Goal: Task Accomplishment & Management: Manage account settings

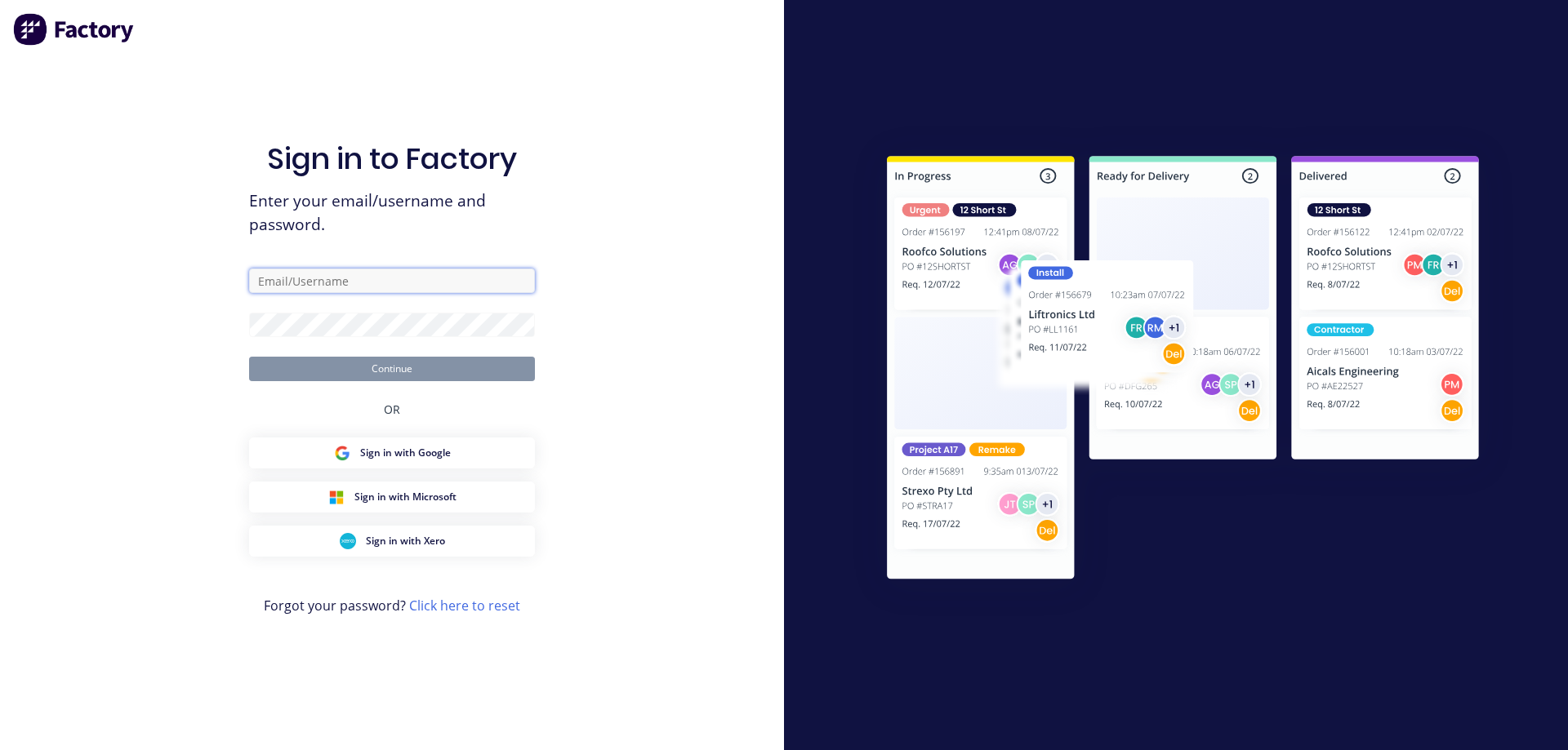
type input "syawash@steelscene.com.au"
click at [367, 365] on button "Continue" at bounding box center [392, 369] width 286 height 24
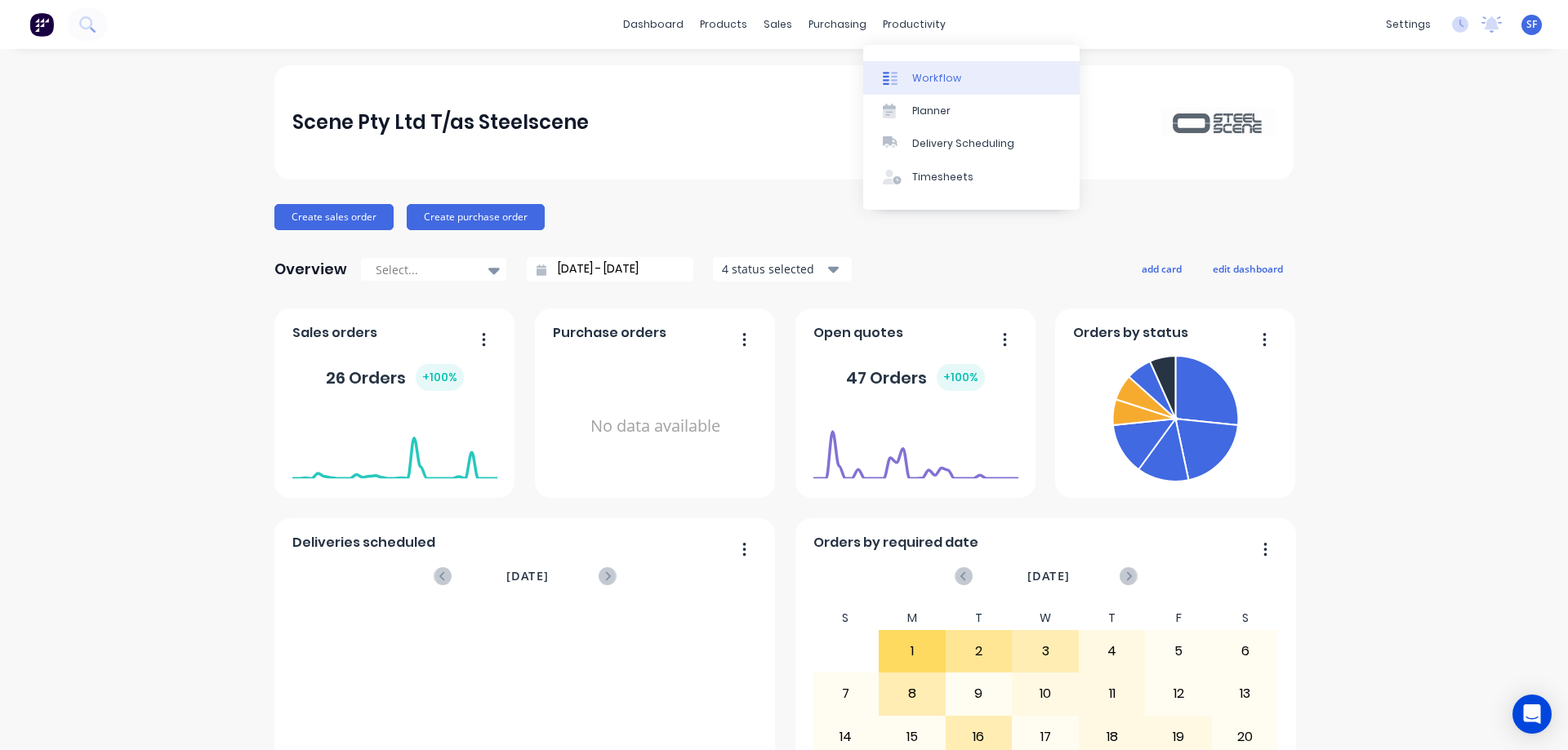
click at [922, 74] on div "Workflow" at bounding box center [937, 78] width 49 height 15
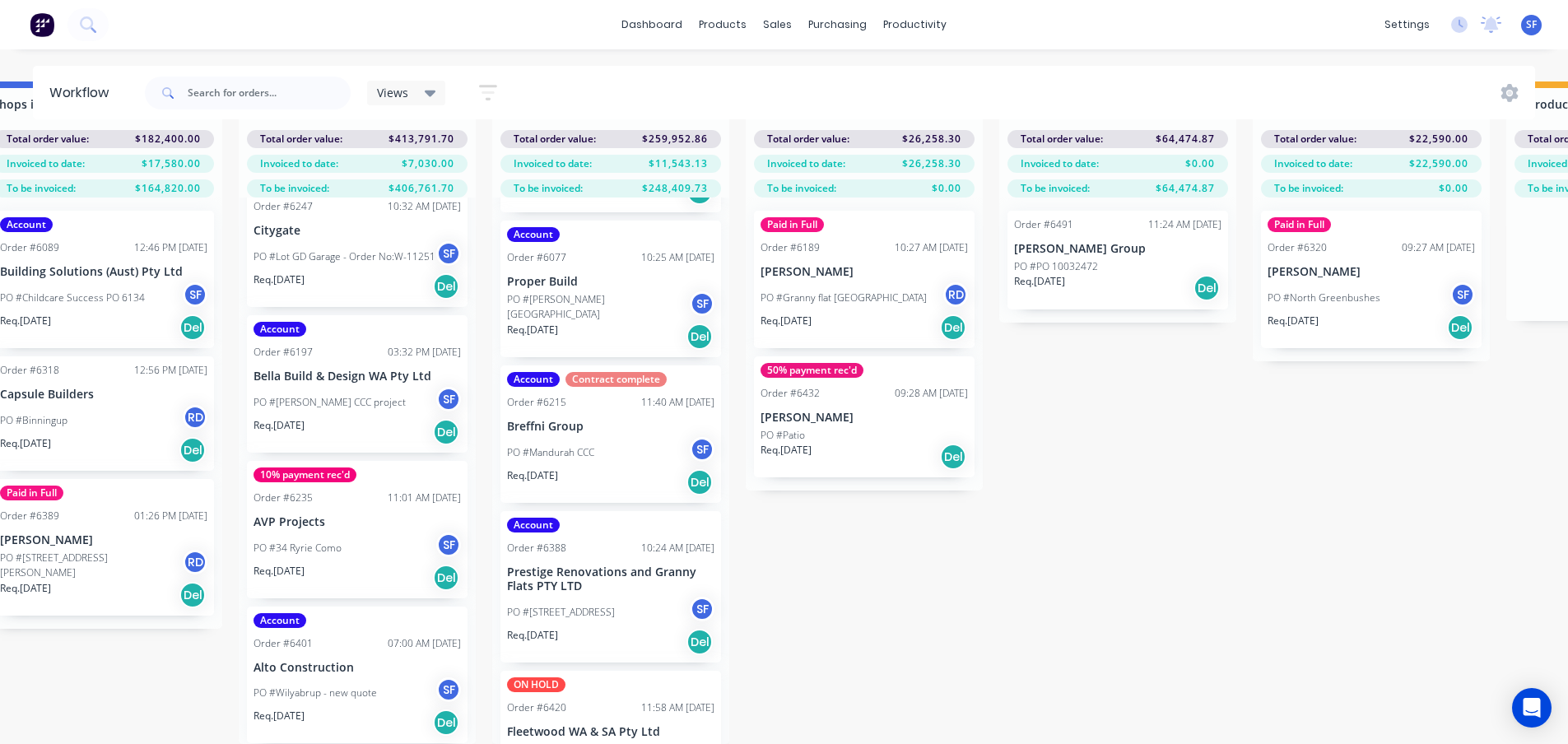
scroll to position [275, 0]
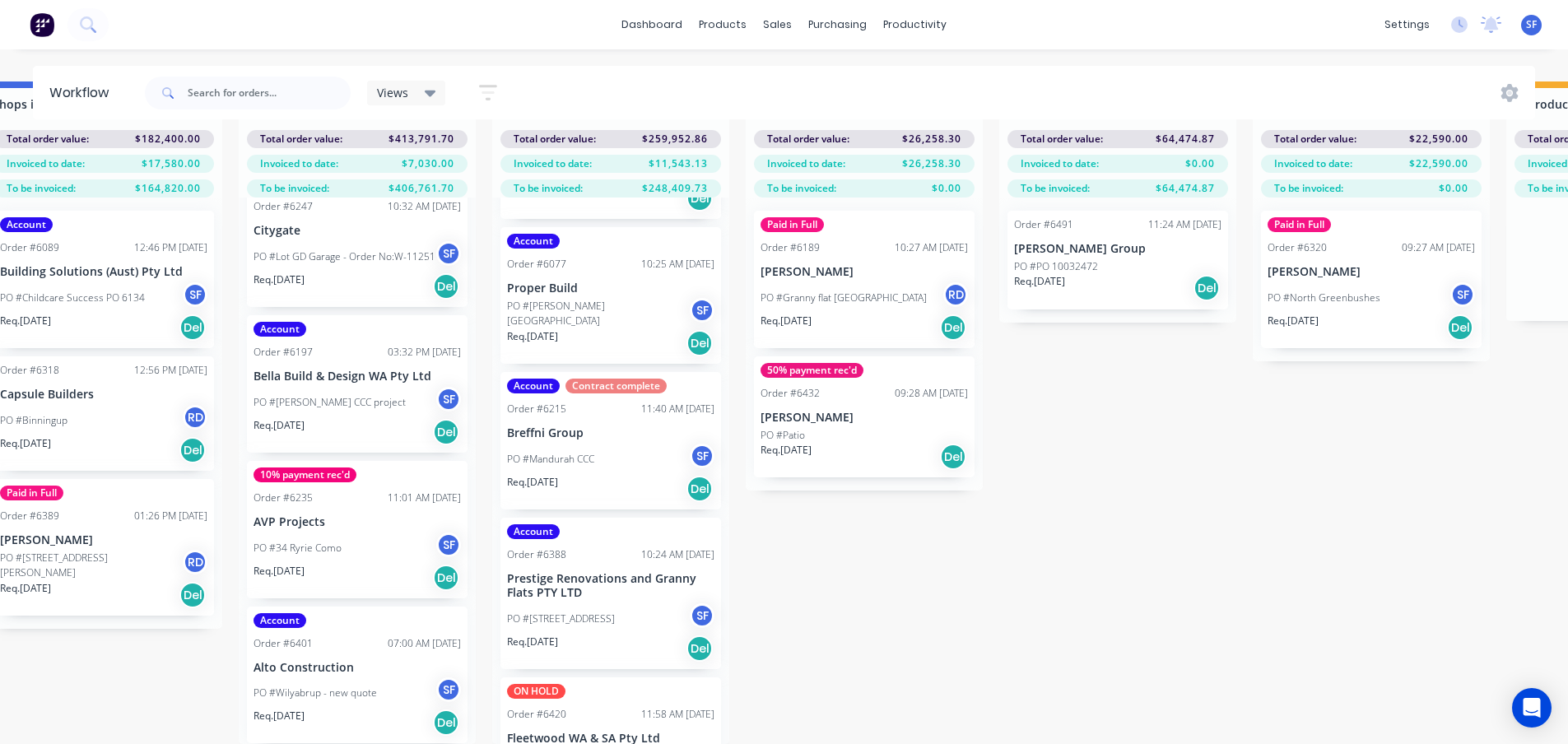
click at [605, 459] on div "PO #Mandurah CCC SF" at bounding box center [610, 460] width 207 height 32
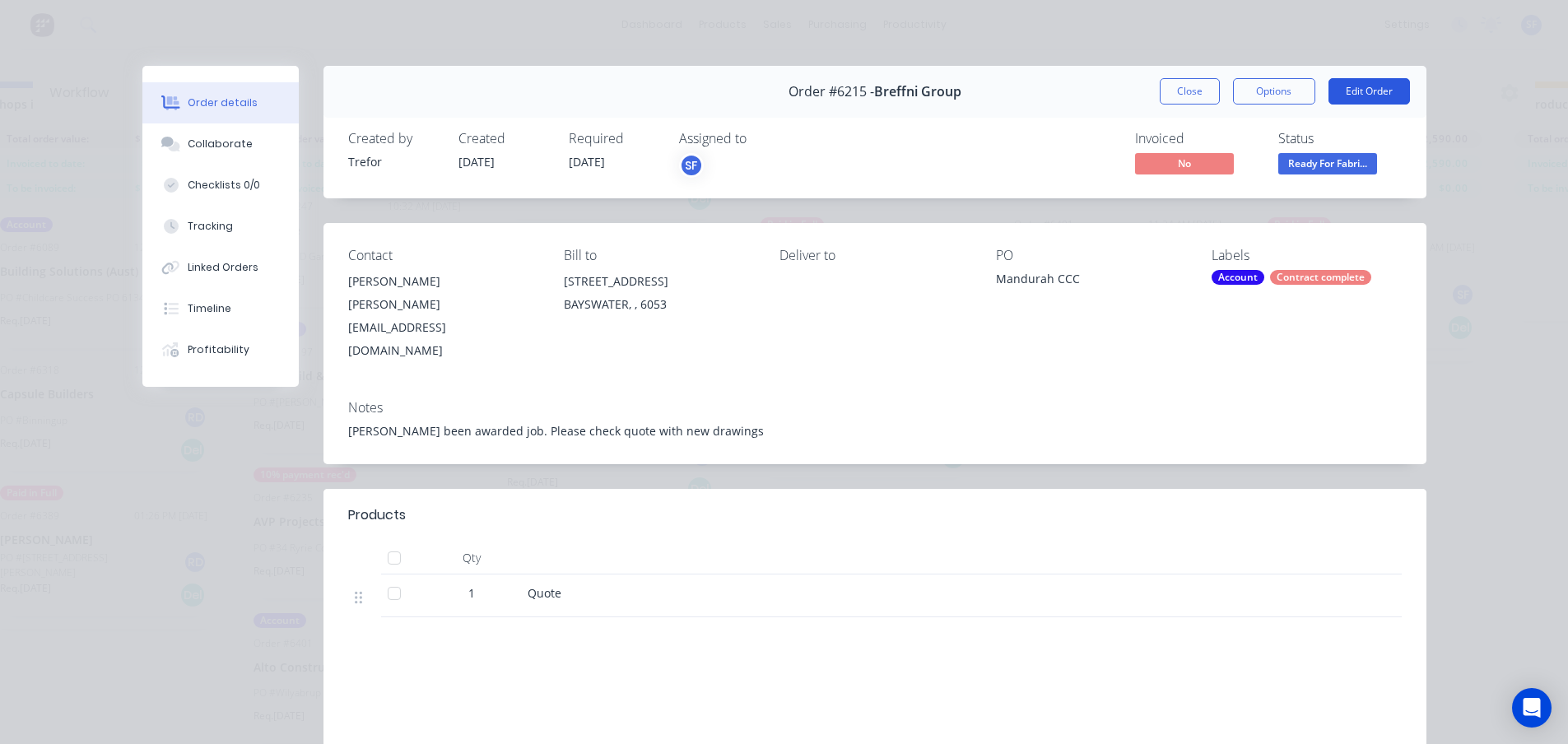
click at [1370, 90] on button "Edit Order" at bounding box center [1368, 91] width 81 height 26
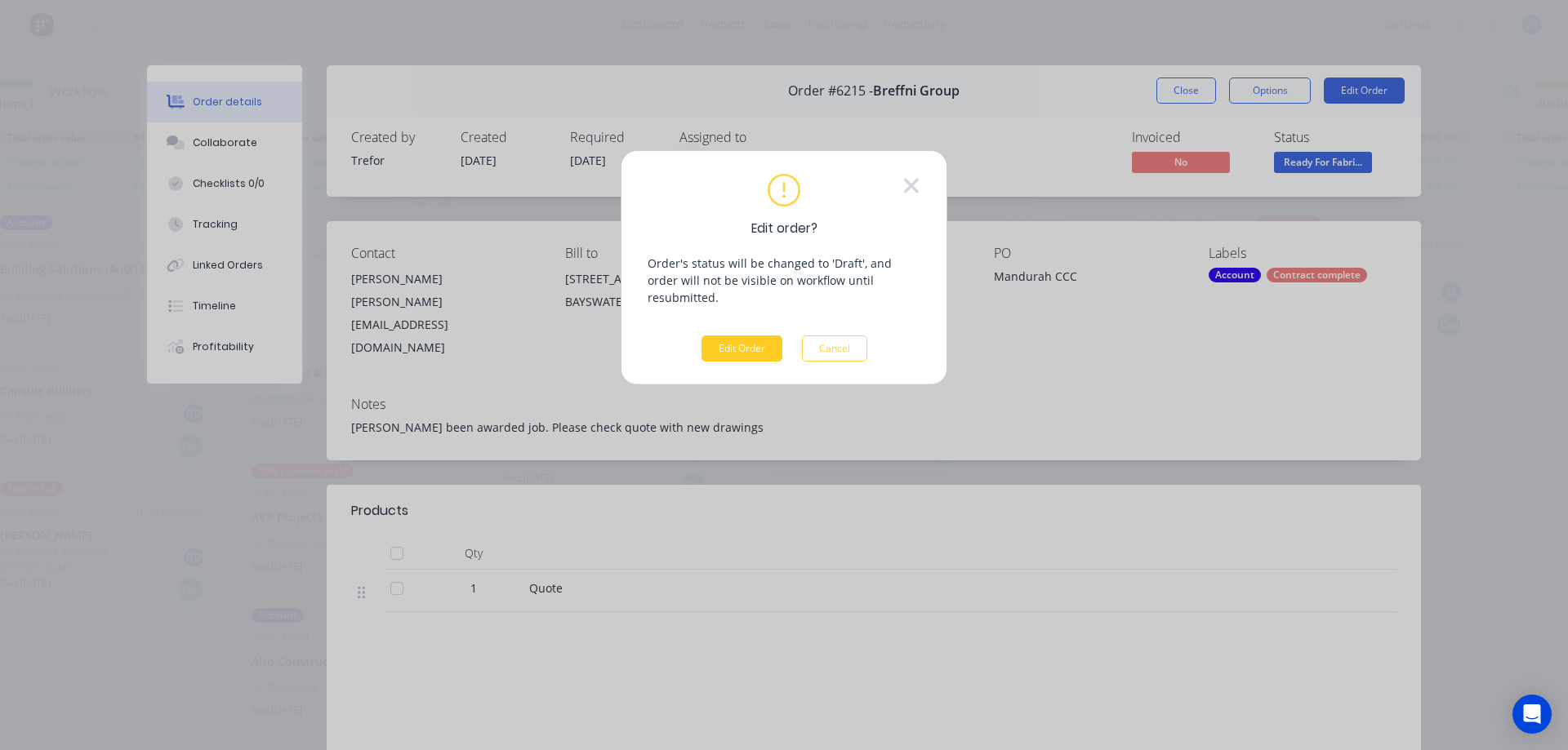
click at [754, 336] on button "Edit Order" at bounding box center [741, 349] width 81 height 26
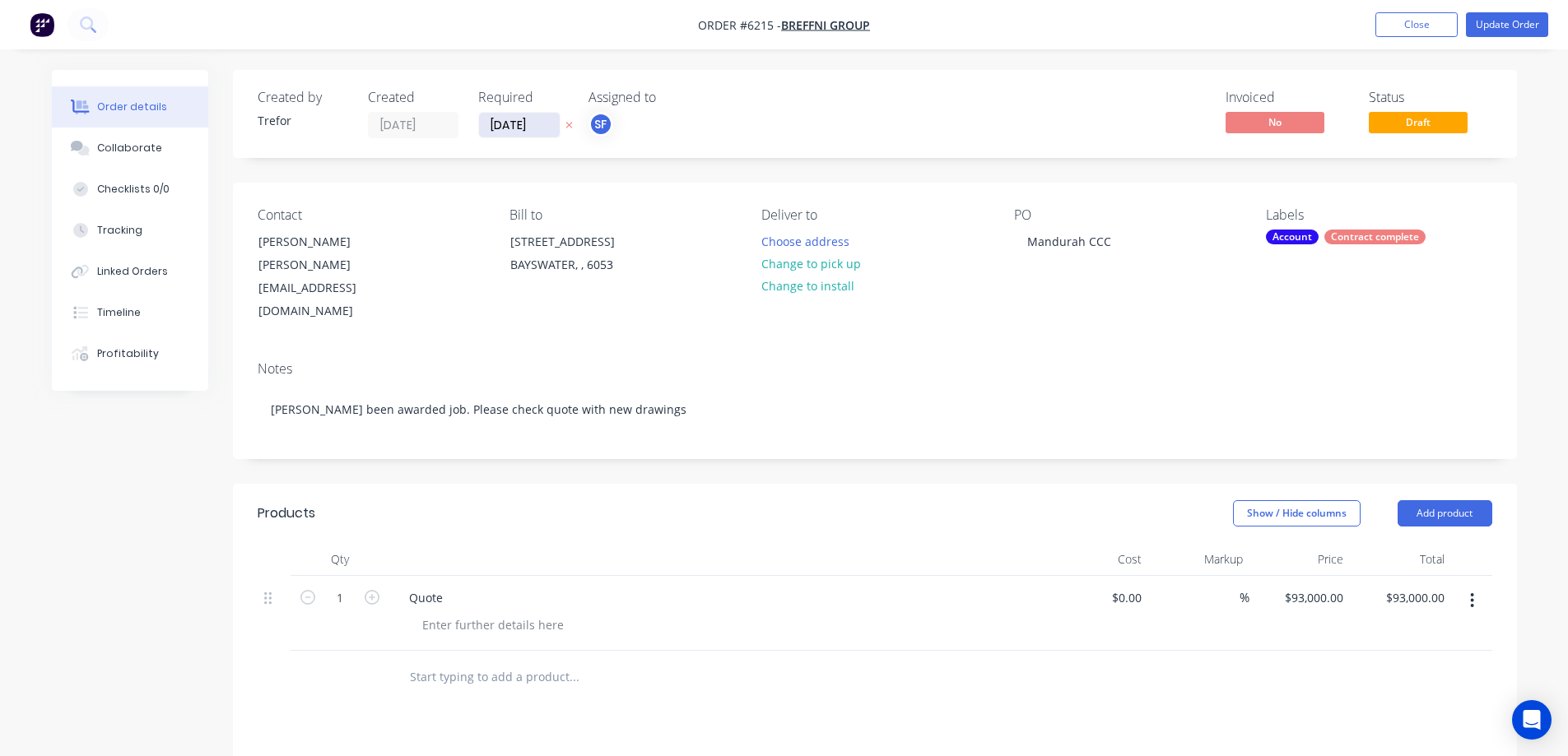
click at [541, 122] on input "[DATE]" at bounding box center [519, 125] width 80 height 24
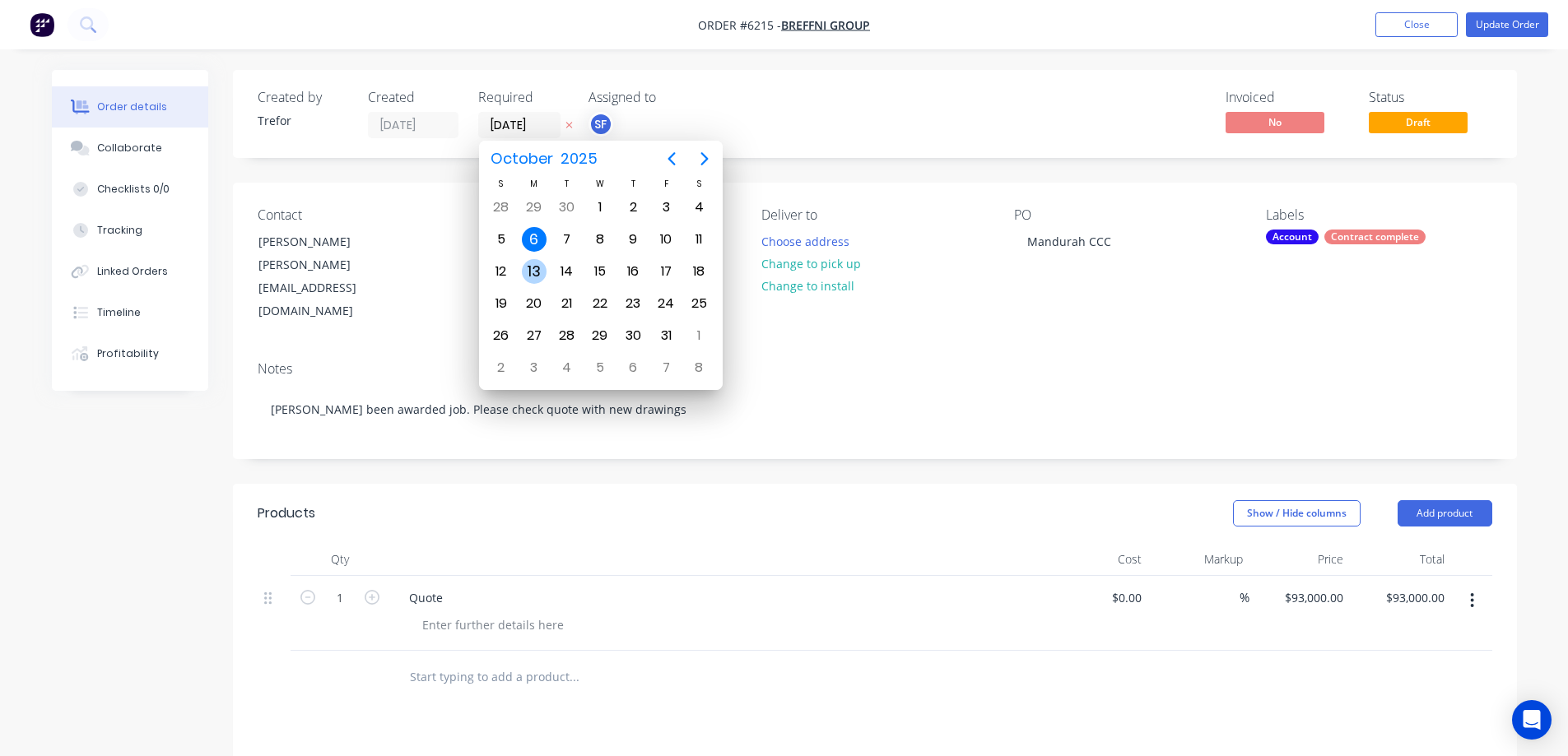
click at [536, 267] on div "13" at bounding box center [534, 271] width 24 height 24
type input "[DATE]"
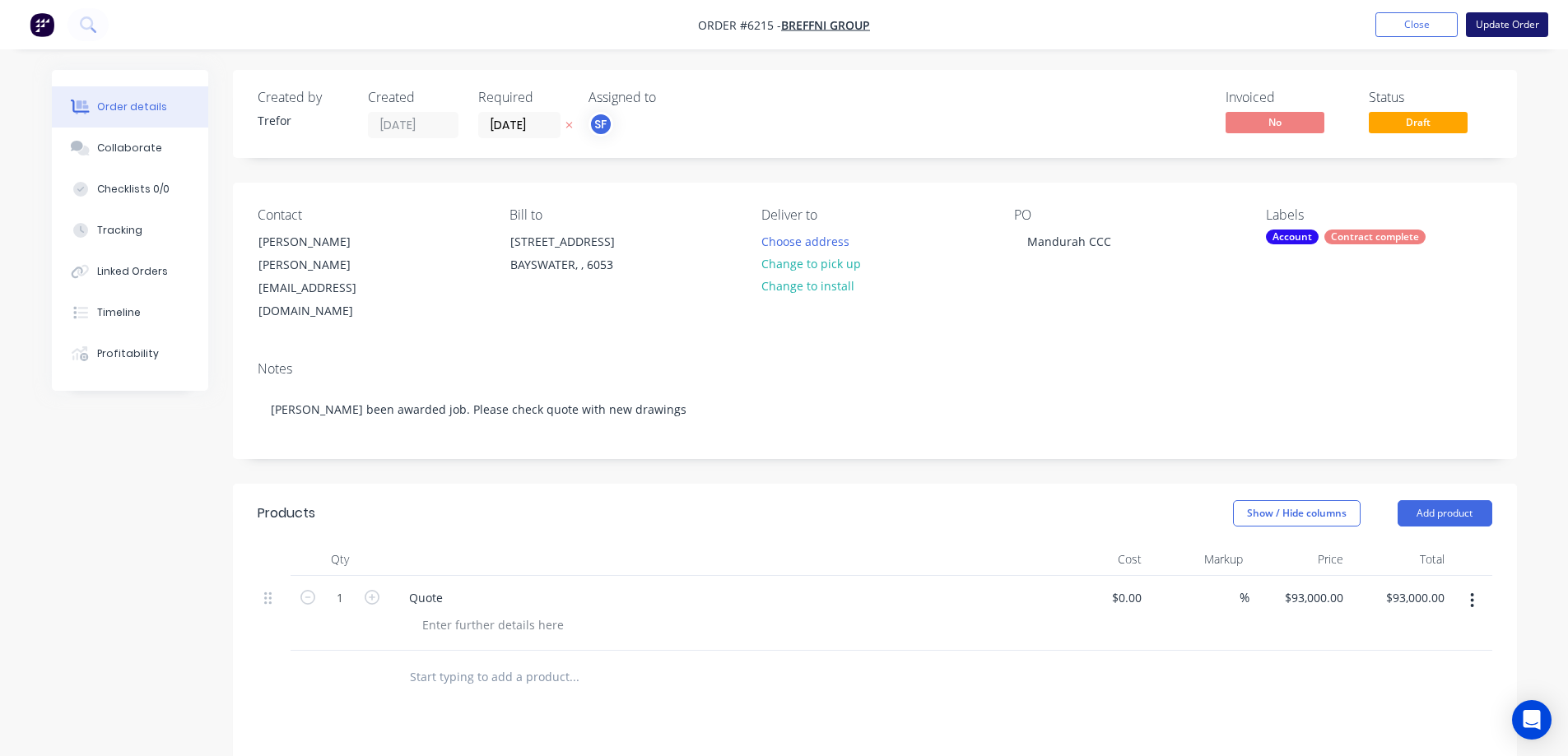
click at [1514, 25] on button "Update Order" at bounding box center [1507, 24] width 82 height 24
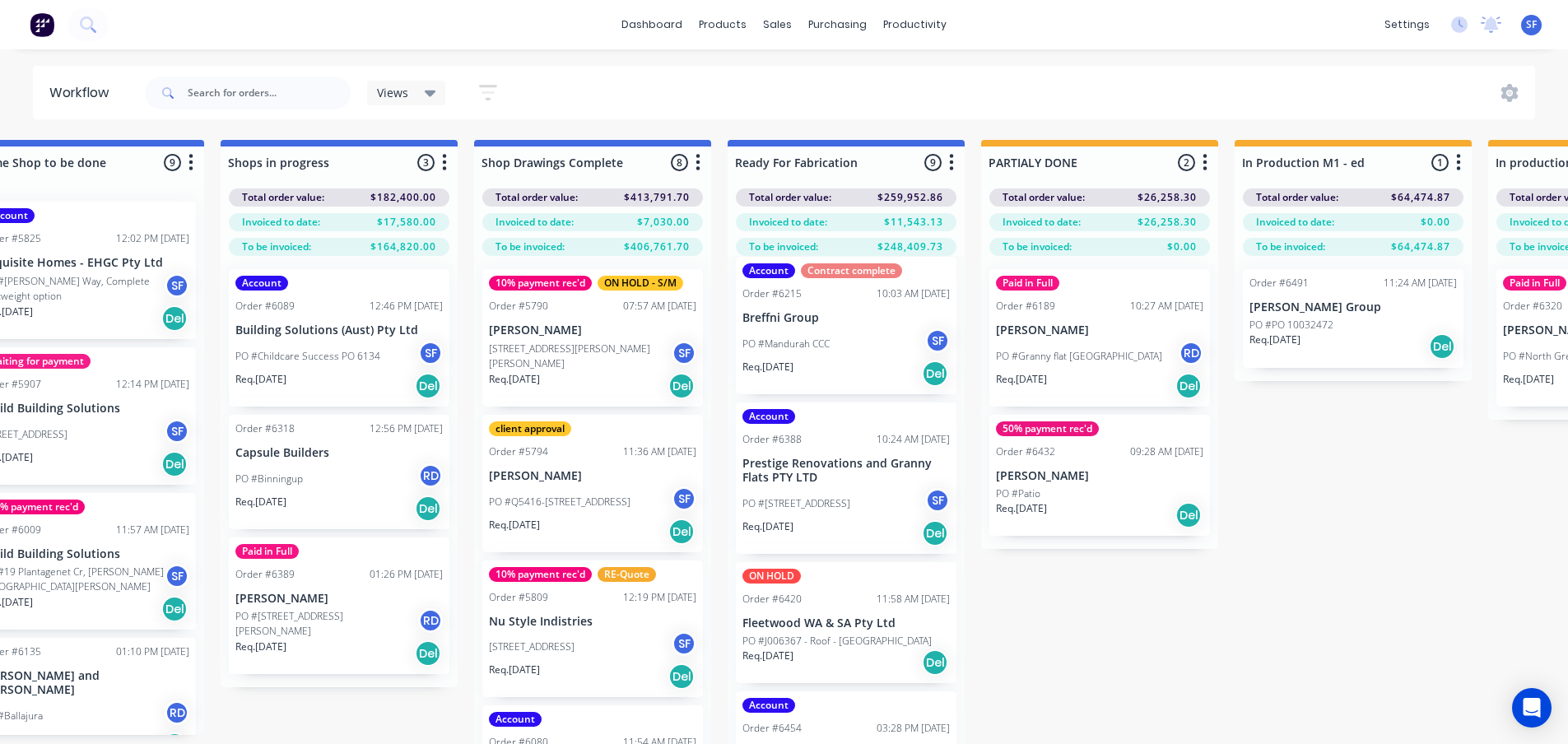
scroll to position [411, 0]
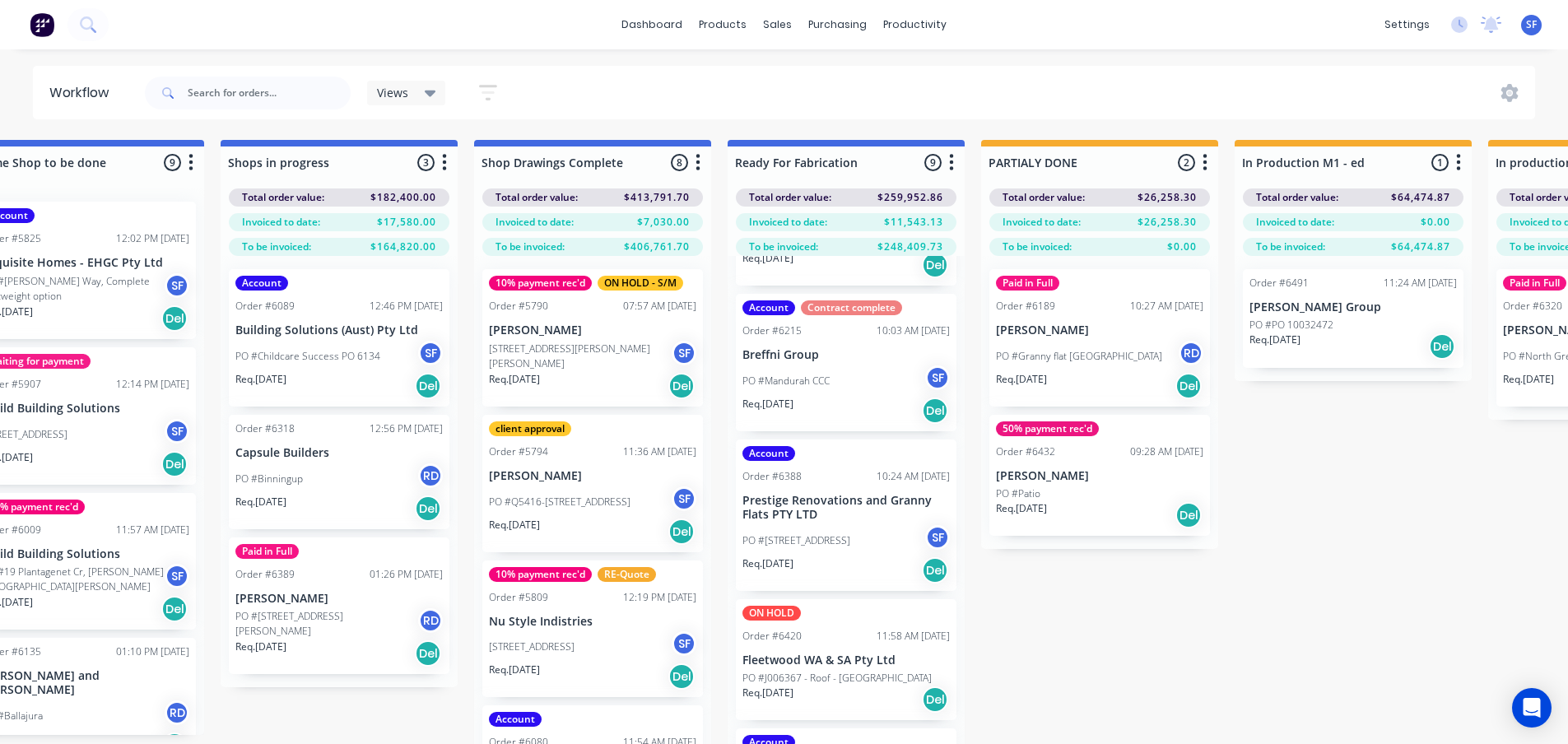
click at [1049, 97] on div "Views Save new view None (Default) edit Show/Hide statuses Show line item cards…" at bounding box center [838, 93] width 1394 height 49
click at [1474, 614] on div "Submitted 4 Status colour #273444 hex #273444 Save Cancel Summaries Total order…" at bounding box center [487, 471] width 4177 height 663
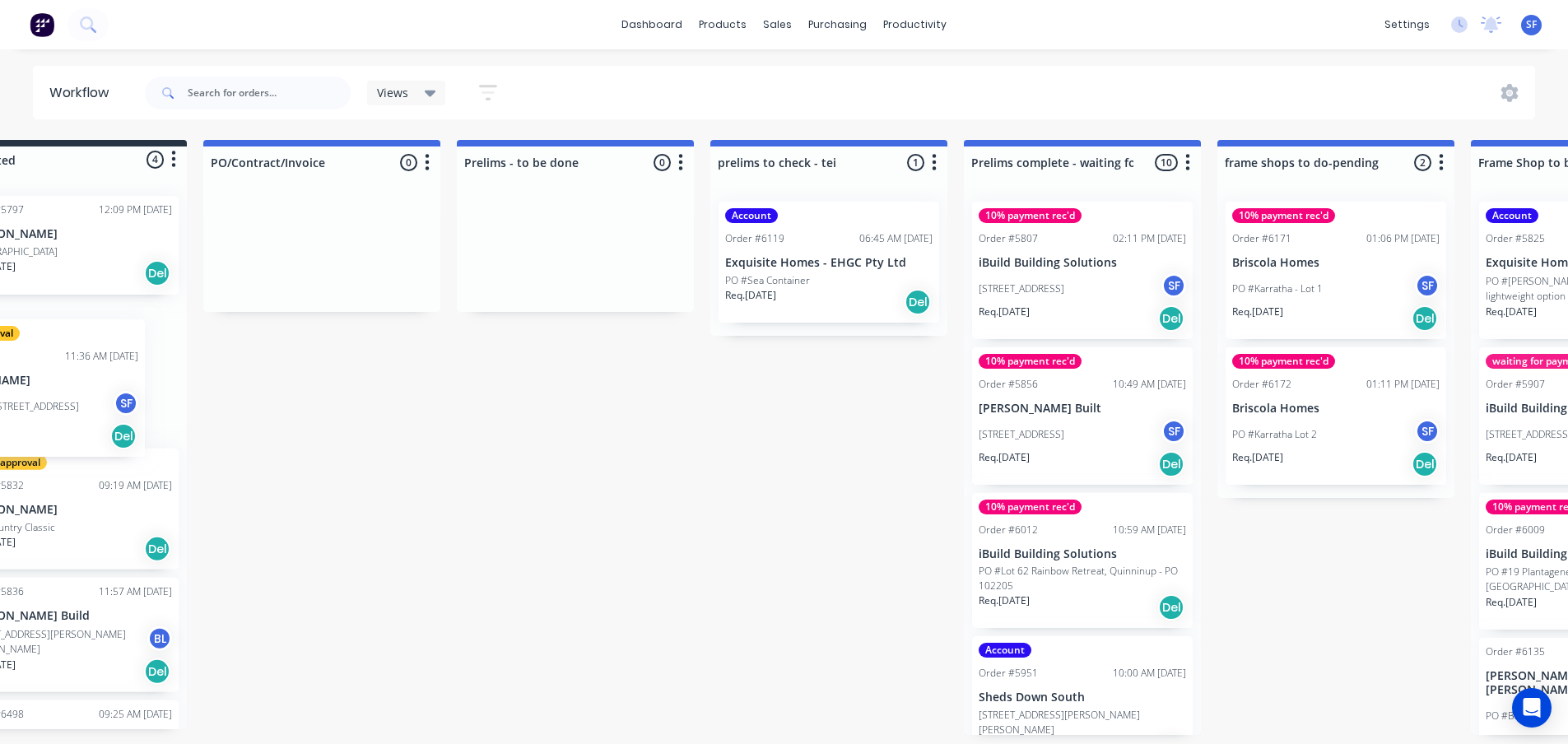
scroll to position [0, 0]
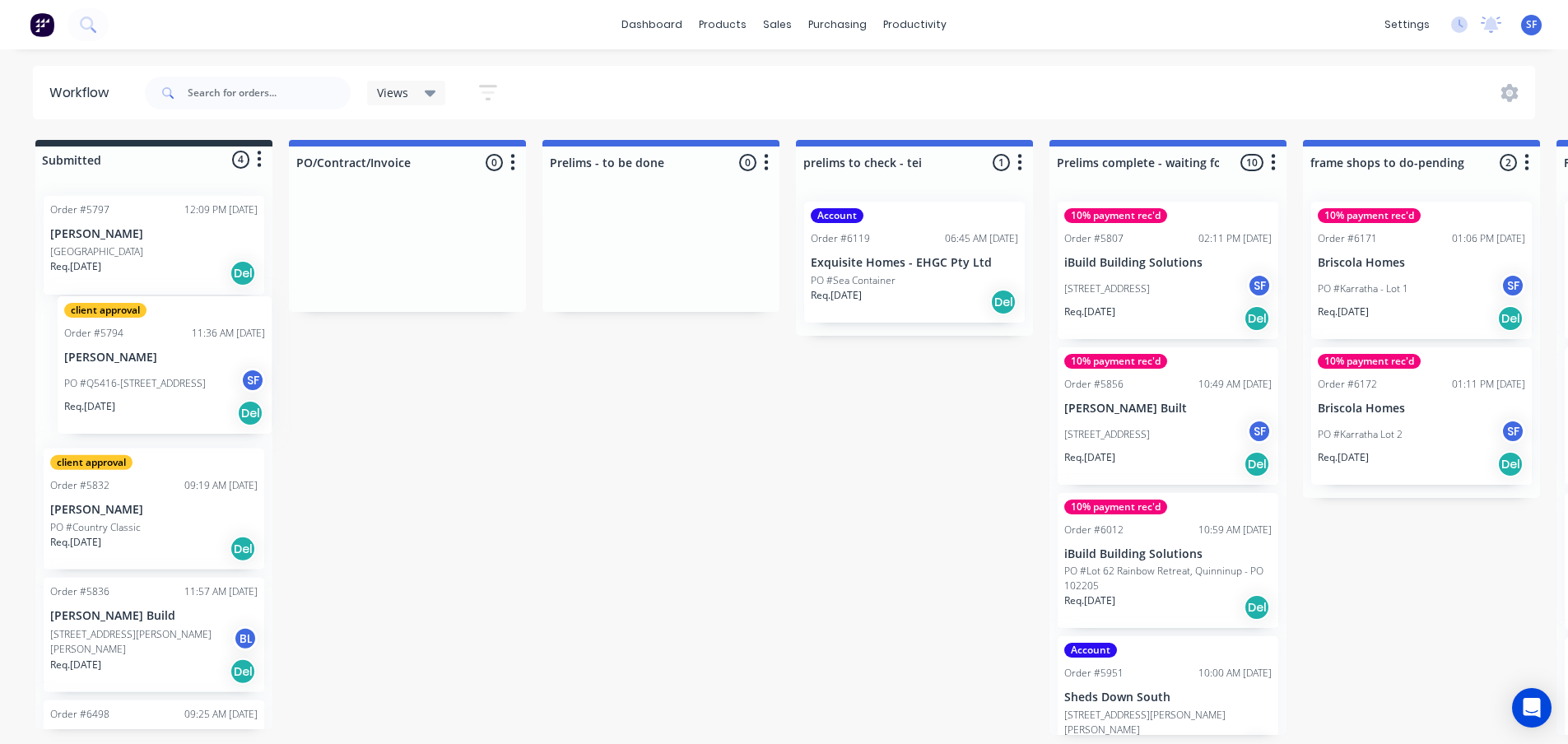
drag, startPoint x: 667, startPoint y: 467, endPoint x: 153, endPoint y: 347, distance: 527.8
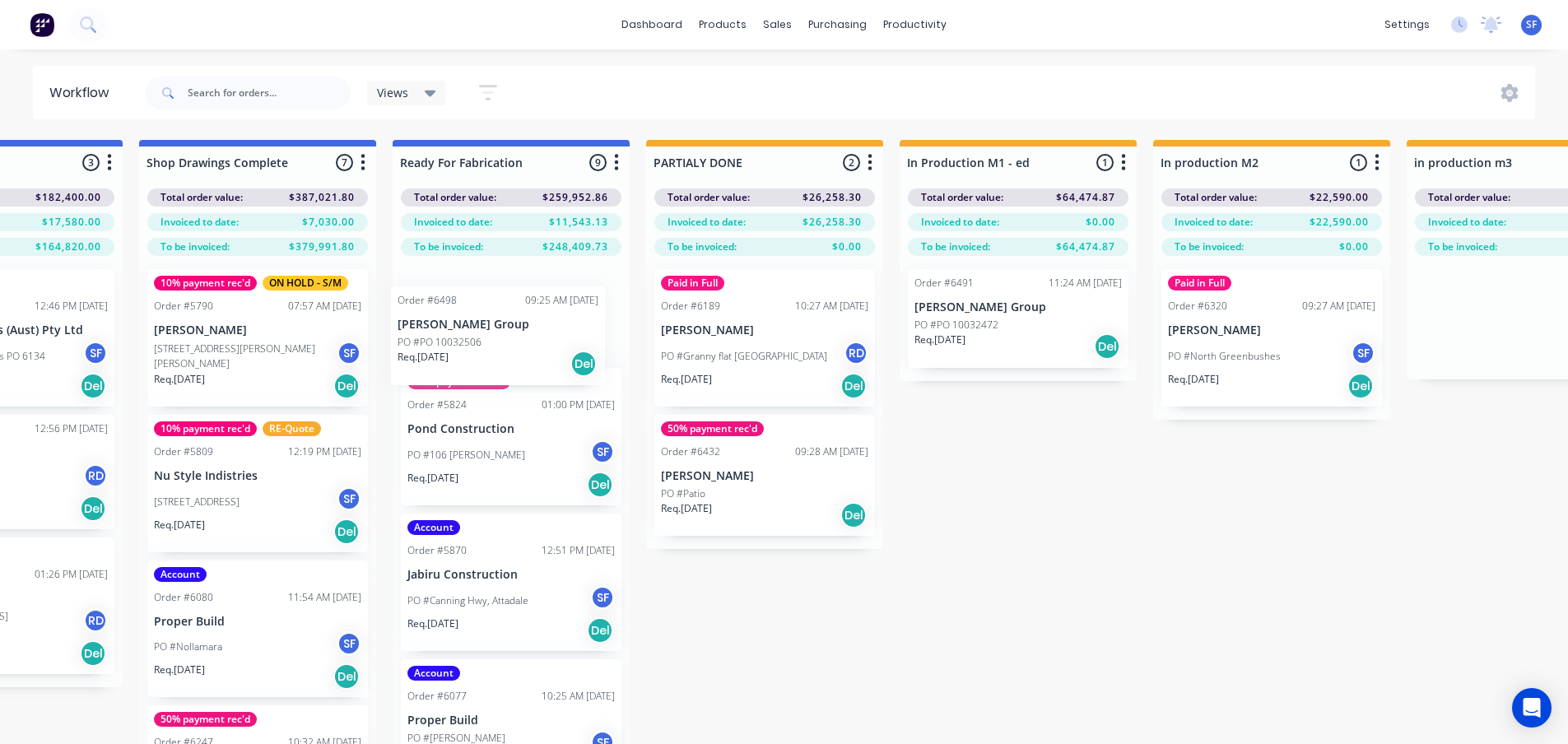
drag, startPoint x: 73, startPoint y: 605, endPoint x: 430, endPoint y: 332, distance: 449.4
click at [430, 332] on div "Submitted 5 Status colour #273444 hex #273444 Save Cancel Summaries Total order…" at bounding box center [152, 471] width 4177 height 663
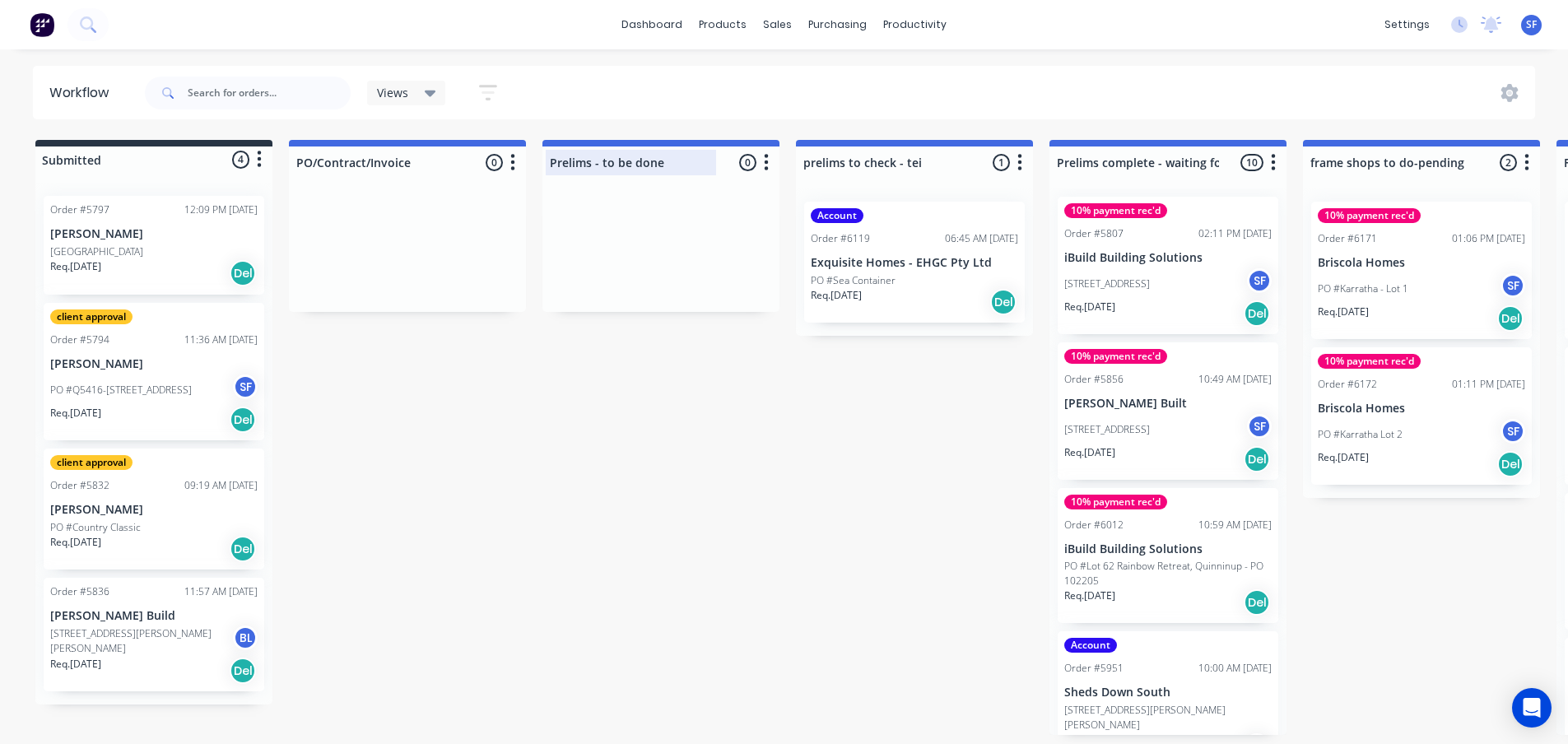
click at [670, 165] on div at bounding box center [661, 162] width 237 height 32
click at [90, 164] on div at bounding box center [153, 159] width 237 height 26
click at [96, 158] on div at bounding box center [153, 159] width 237 height 26
click at [394, 172] on div at bounding box center [407, 162] width 237 height 32
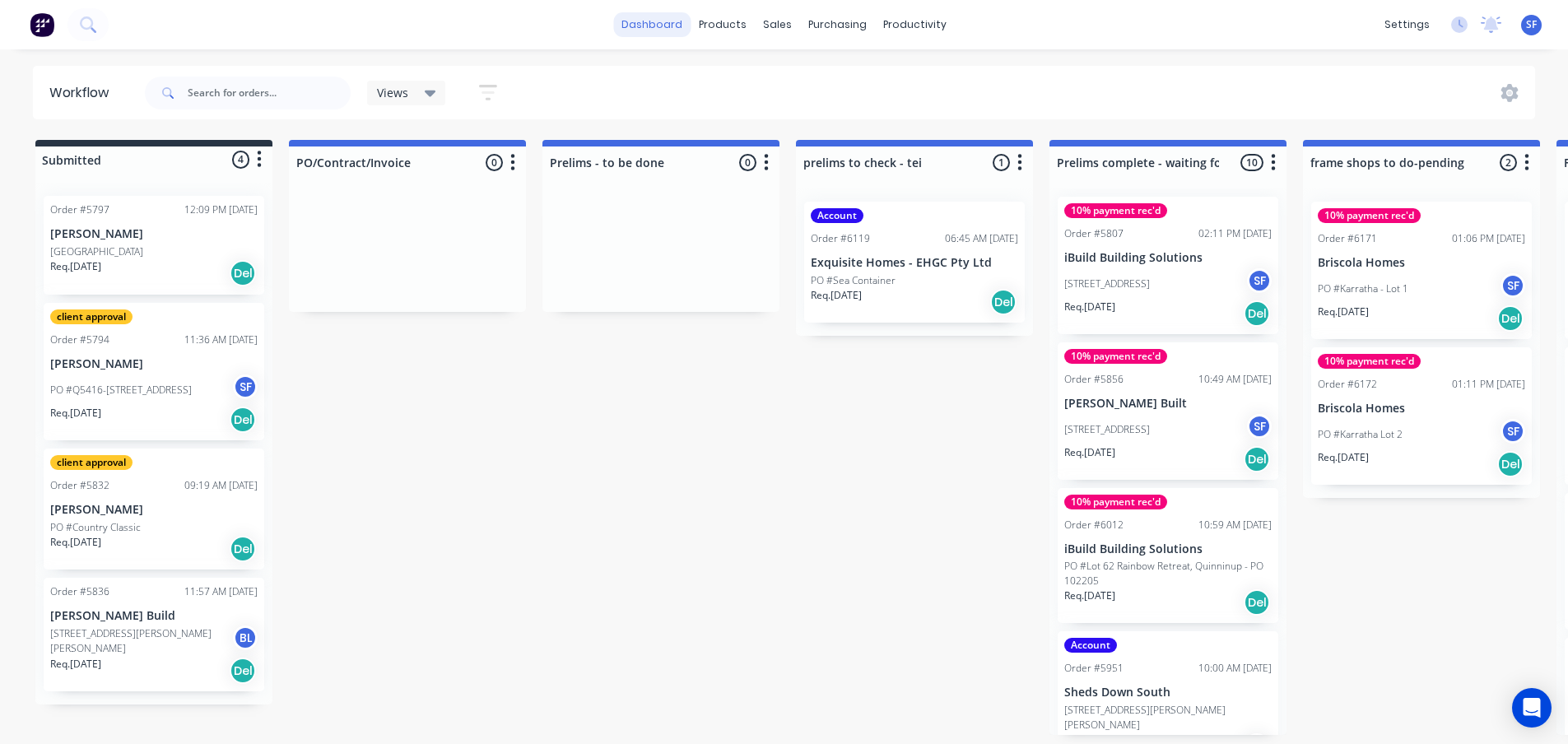
click at [647, 22] on link "dashboard" at bounding box center [652, 25] width 77 height 25
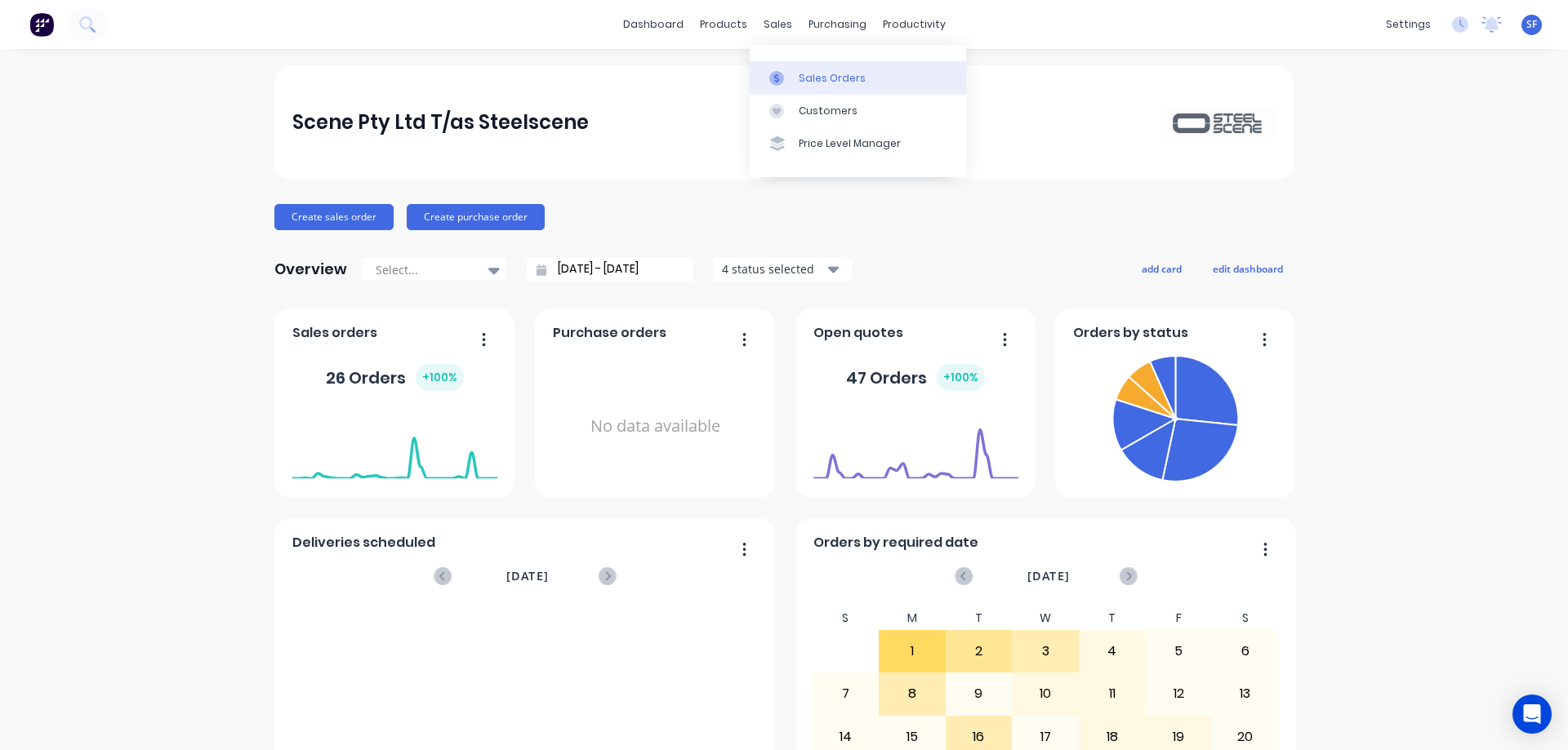
click at [814, 76] on div "Sales Orders" at bounding box center [832, 78] width 67 height 15
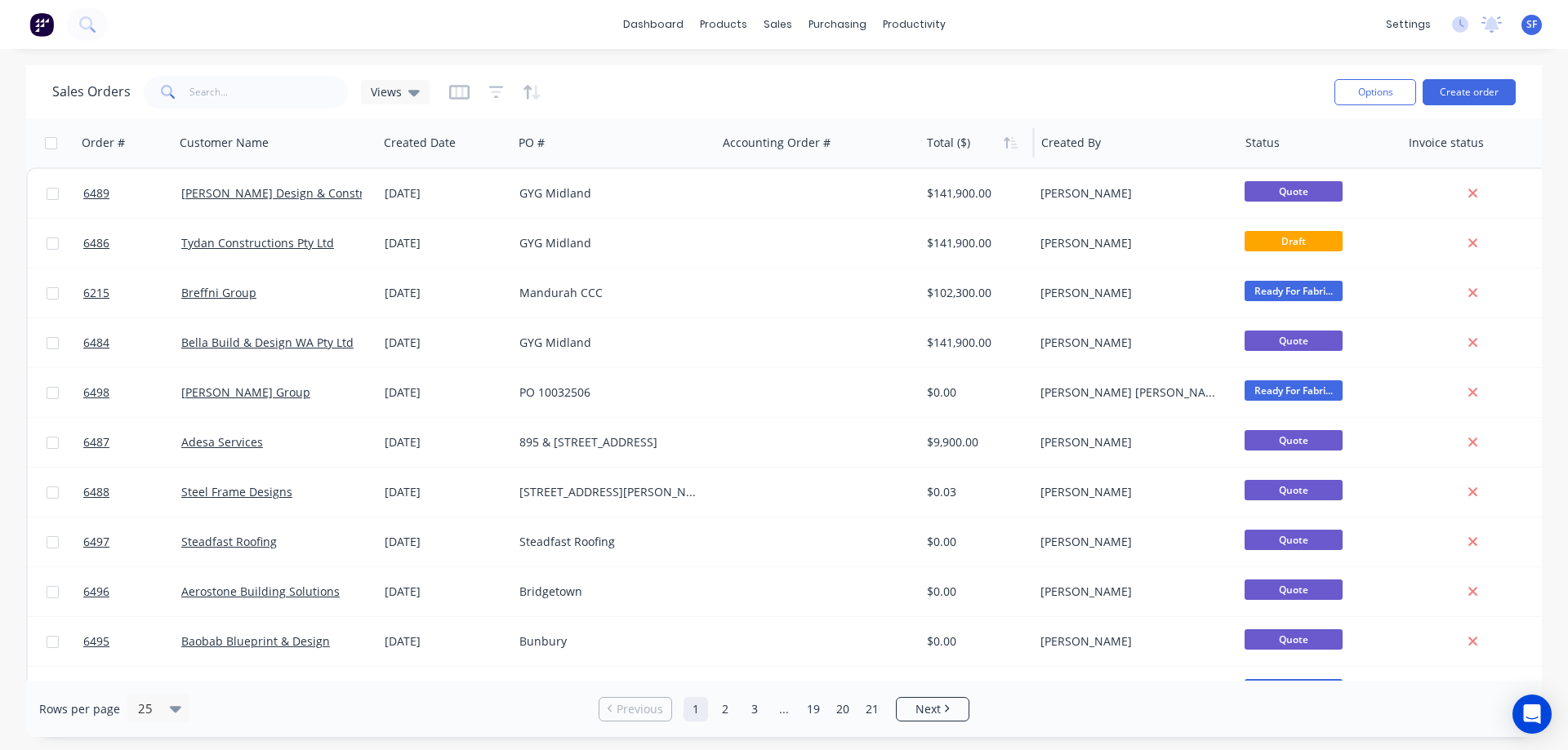
click at [959, 148] on div at bounding box center [975, 143] width 96 height 33
click at [1011, 148] on icon "button" at bounding box center [1014, 142] width 7 height 11
